Goal: Task Accomplishment & Management: Complete application form

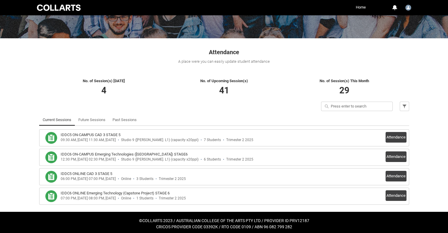
scroll to position [74, 0]
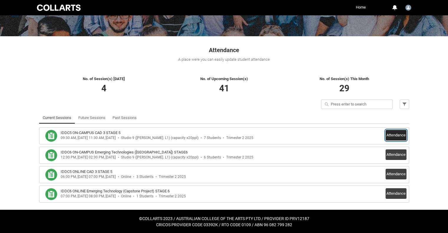
click at [399, 134] on button "Attendance" at bounding box center [395, 135] width 21 height 11
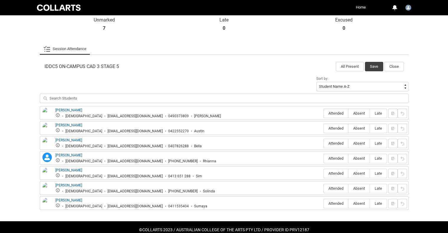
scroll to position [160, 0]
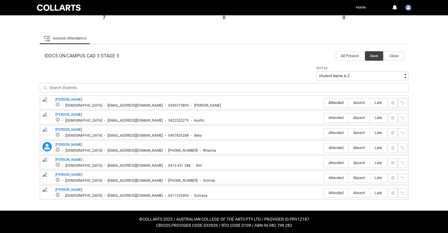
click at [330, 103] on span "Attended" at bounding box center [336, 102] width 24 height 4
click at [324, 103] on input "Attended" at bounding box center [323, 102] width 0 height 0
type lightning-radio-group "Attended"
radio input "true"
click at [337, 117] on span "Attended" at bounding box center [336, 117] width 24 height 4
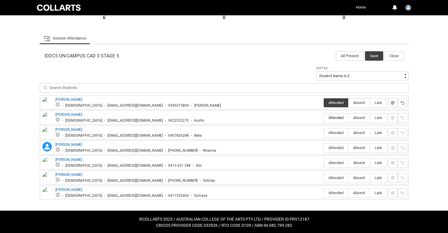
click at [324, 117] on input "Attended" at bounding box center [323, 117] width 0 height 0
type lightning-radio-group "Attended"
radio input "true"
click at [334, 132] on span "Attended" at bounding box center [336, 132] width 24 height 4
click at [324, 132] on input "Attended" at bounding box center [323, 132] width 0 height 0
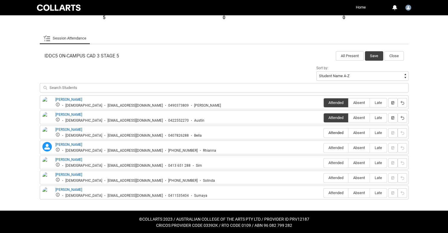
type lightning-radio-group "Attended"
radio input "true"
click at [362, 149] on span "Absent" at bounding box center [358, 147] width 21 height 4
click at [348, 148] on input "Absent" at bounding box center [348, 147] width 0 height 0
type lightning-radio-group "Absent"
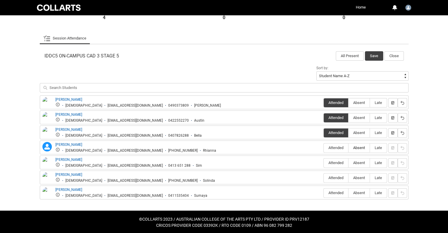
radio input "true"
click at [336, 161] on span "Attended" at bounding box center [336, 162] width 24 height 4
click at [324, 163] on input "Attended" at bounding box center [323, 163] width 0 height 0
type lightning-radio-group "Attended"
radio input "true"
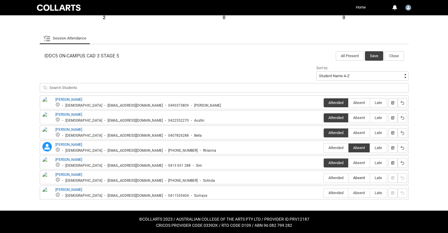
click at [358, 175] on span "Absent" at bounding box center [358, 177] width 21 height 4
click at [348, 178] on input "Absent" at bounding box center [348, 178] width 0 height 0
type lightning-radio-group "Absent"
radio input "true"
click at [357, 192] on span "Absent" at bounding box center [358, 192] width 21 height 4
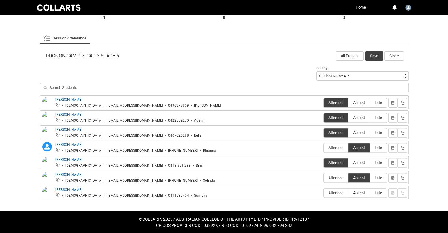
click at [348, 193] on input "Absent" at bounding box center [348, 193] width 0 height 0
type lightning-radio-group "Absent"
radio input "true"
click at [371, 52] on button "Save" at bounding box center [374, 55] width 18 height 9
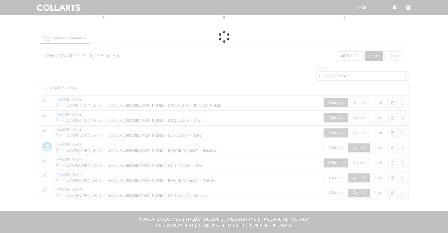
scroll to position [74, 0]
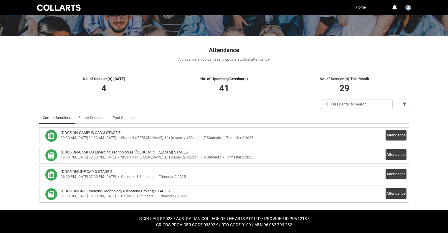
click at [371, 52] on h1 "Attendance" at bounding box center [224, 47] width 370 height 15
drag, startPoint x: 371, startPoint y: 52, endPoint x: 375, endPoint y: 43, distance: 9.5
click at [375, 43] on h1 "Attendance" at bounding box center [224, 47] width 370 height 15
